Goal: Navigation & Orientation: Find specific page/section

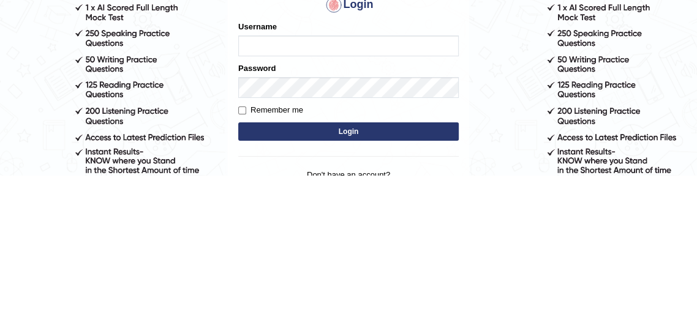
click at [362, 201] on input "Username" at bounding box center [348, 202] width 220 height 21
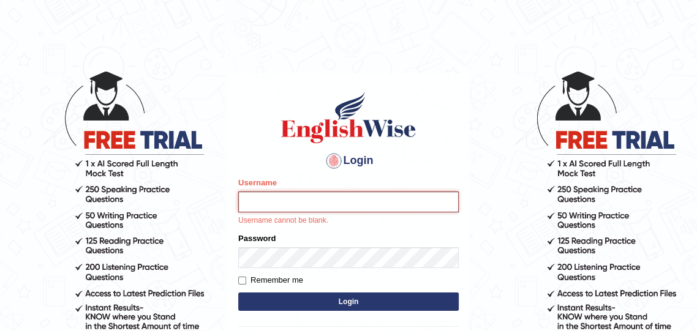
type input "varungabbi"
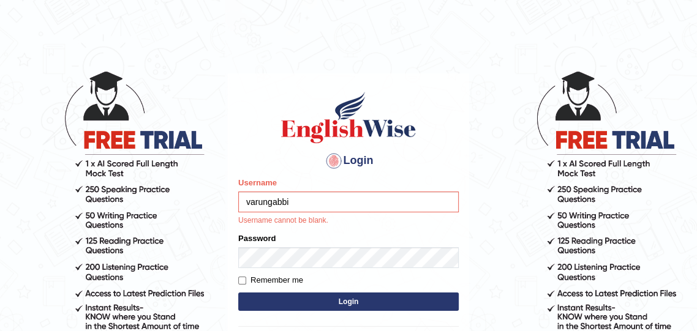
click at [238, 293] on button "Login" at bounding box center [348, 302] width 220 height 18
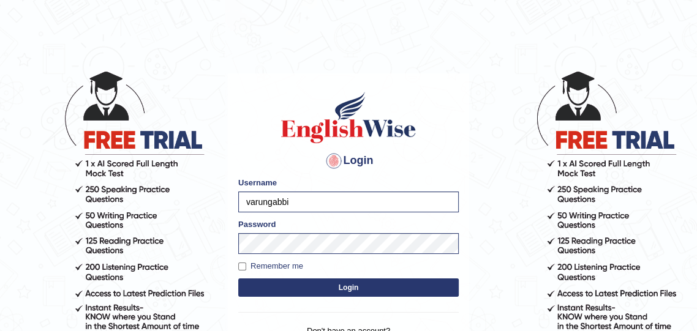
click at [368, 293] on button "Login" at bounding box center [348, 288] width 220 height 18
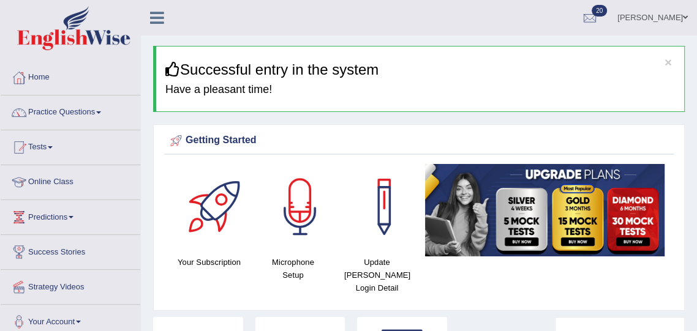
click at [83, 186] on link "Online Class" at bounding box center [71, 180] width 140 height 31
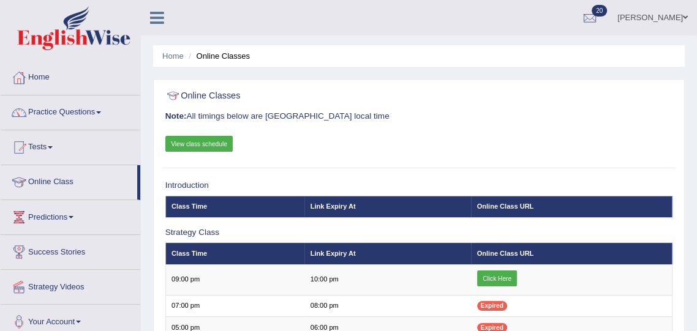
click at [510, 274] on link "Click Here" at bounding box center [497, 279] width 40 height 16
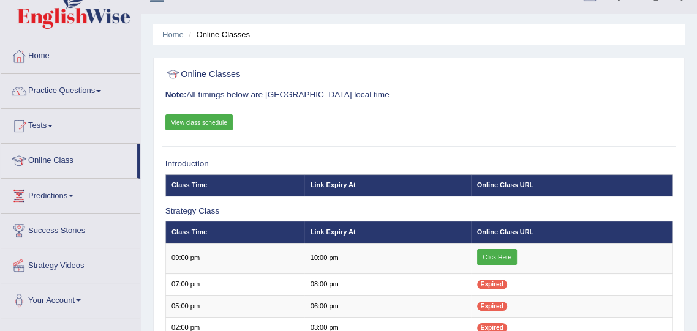
click at [94, 160] on link "Online Class" at bounding box center [69, 159] width 137 height 31
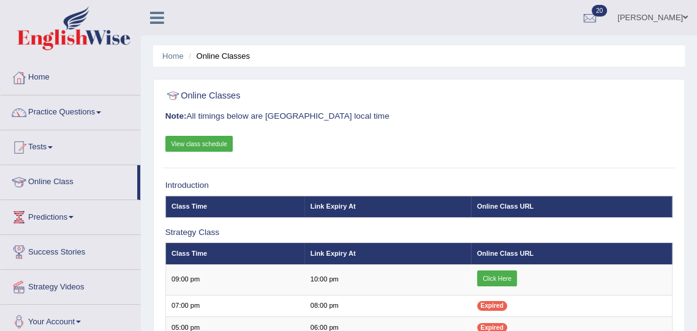
click at [100, 112] on span at bounding box center [98, 112] width 5 height 2
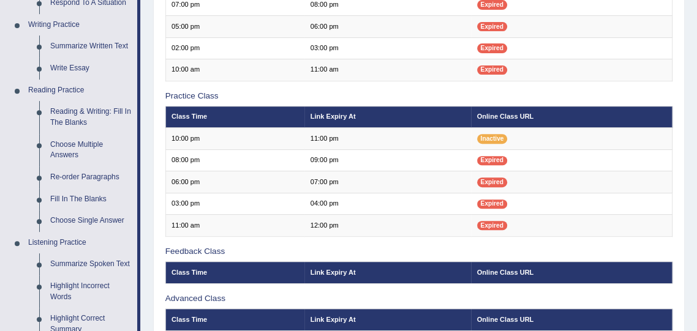
scroll to position [306, 0]
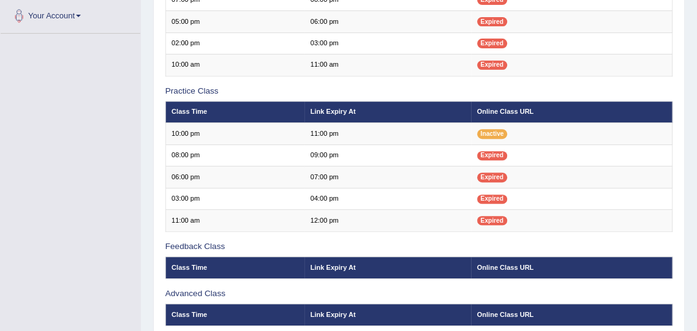
click at [72, 15] on link "Your Account" at bounding box center [71, 14] width 140 height 31
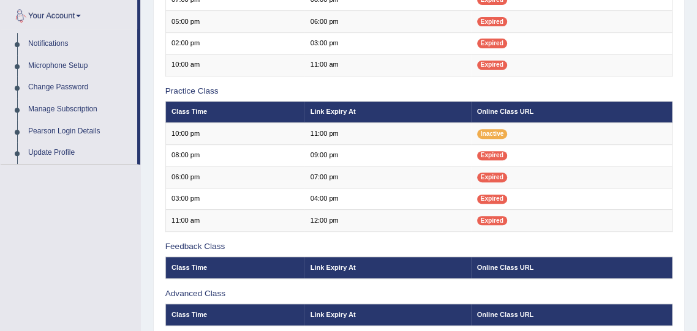
click at [96, 204] on div at bounding box center [348, 165] width 697 height 331
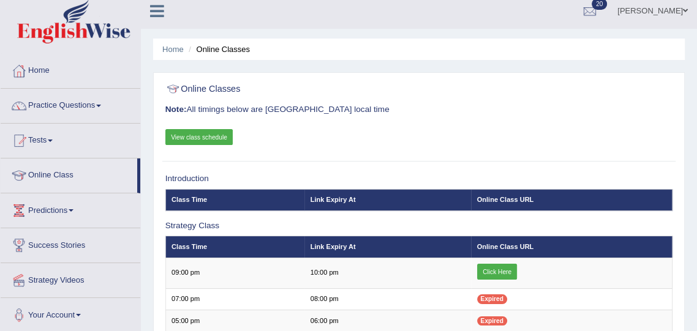
scroll to position [5, 0]
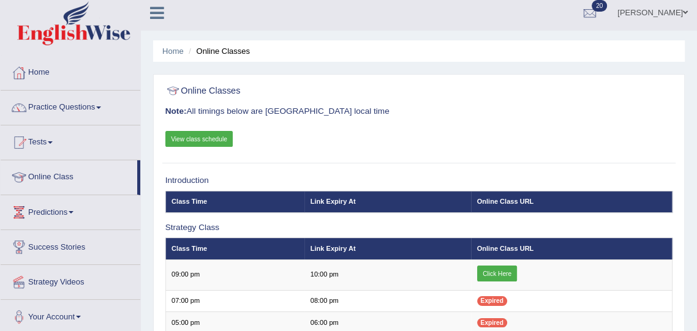
click at [101, 107] on span at bounding box center [98, 108] width 5 height 2
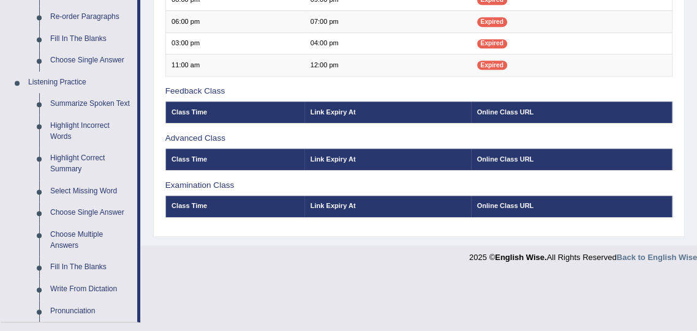
scroll to position [469, 0]
